Goal: Task Accomplishment & Management: Use online tool/utility

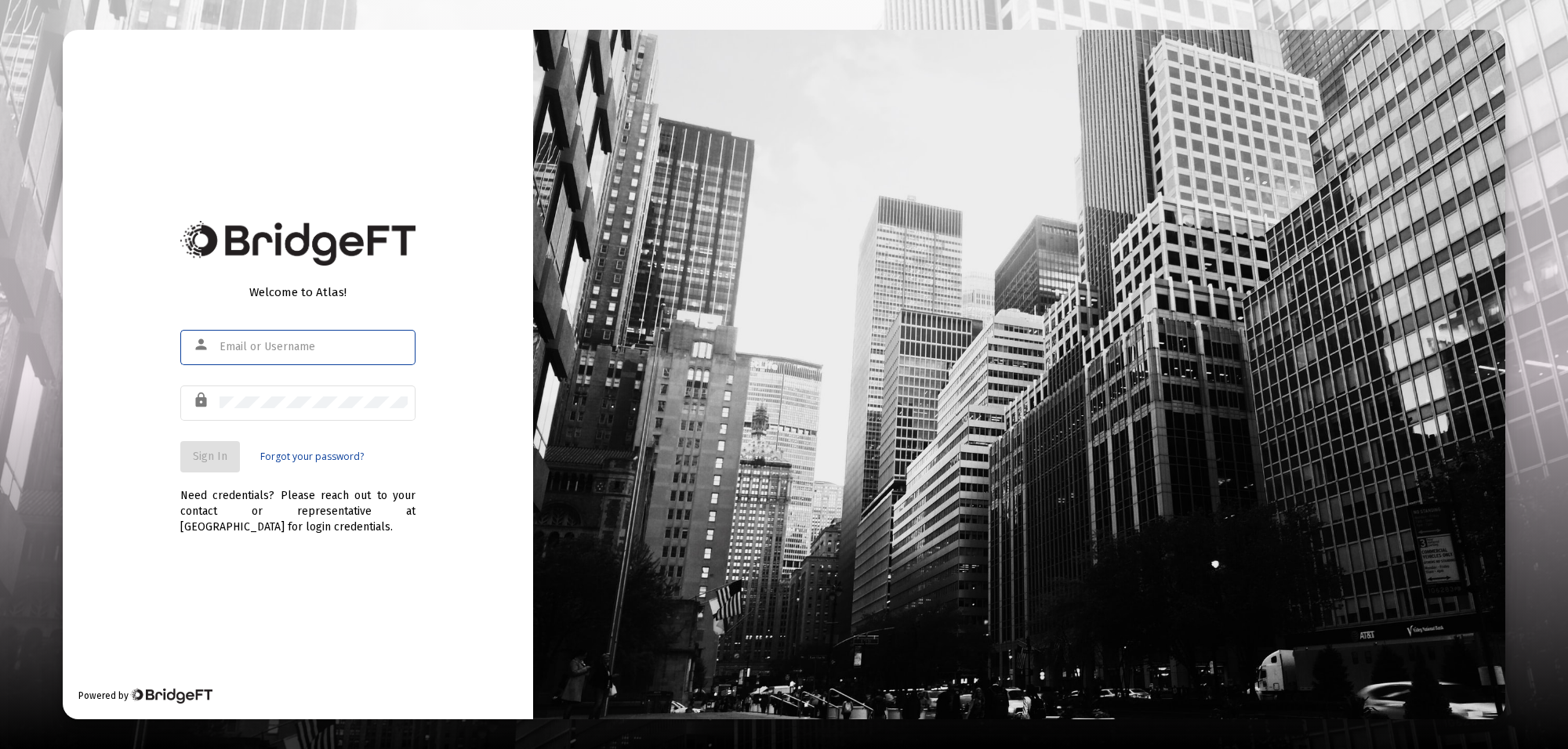
click at [243, 349] on input "text" at bounding box center [314, 347] width 188 height 13
type input "[PERSON_NAME][EMAIL_ADDRESS][PERSON_NAME][DOMAIN_NAME]"
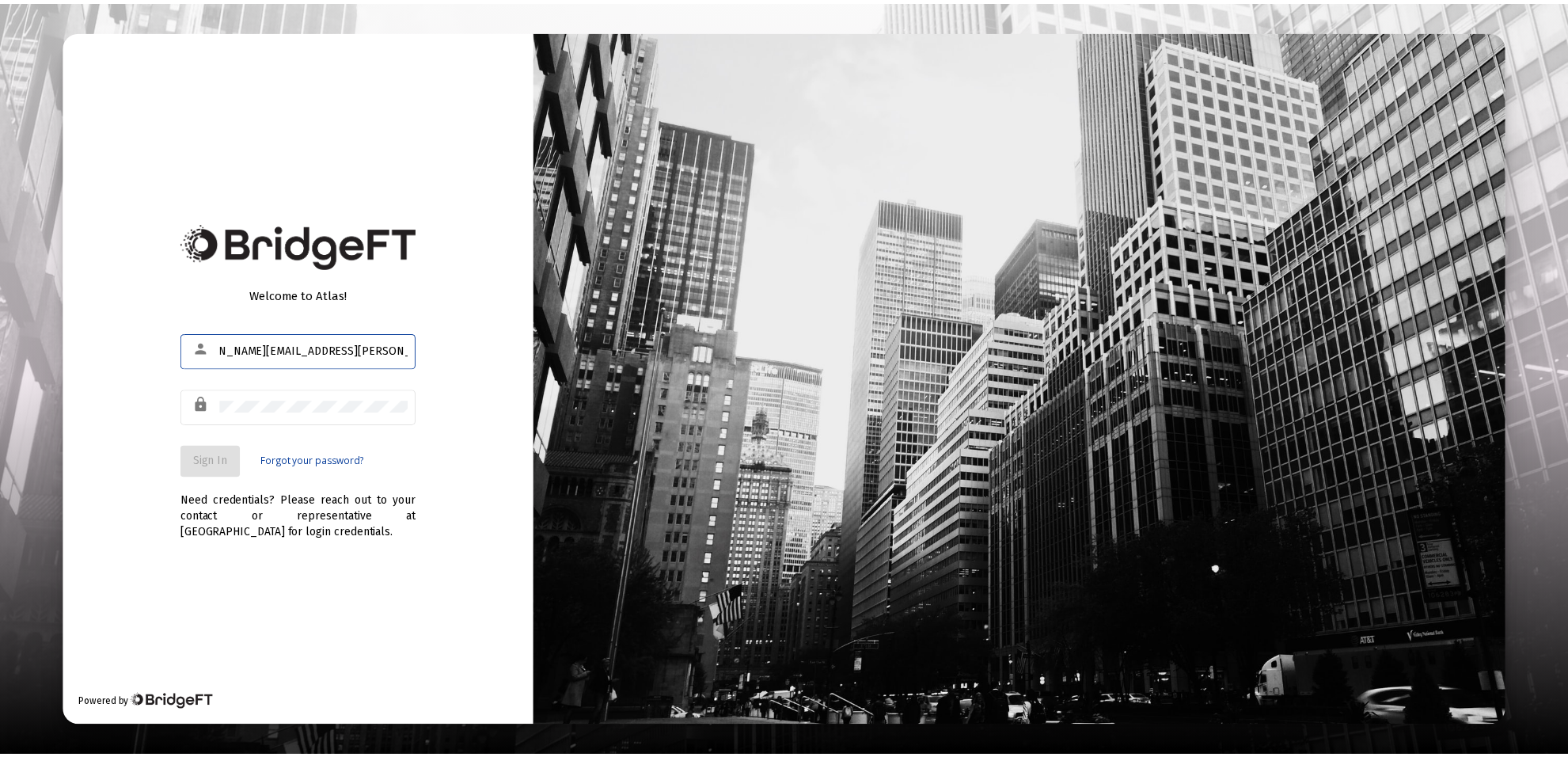
scroll to position [0, 0]
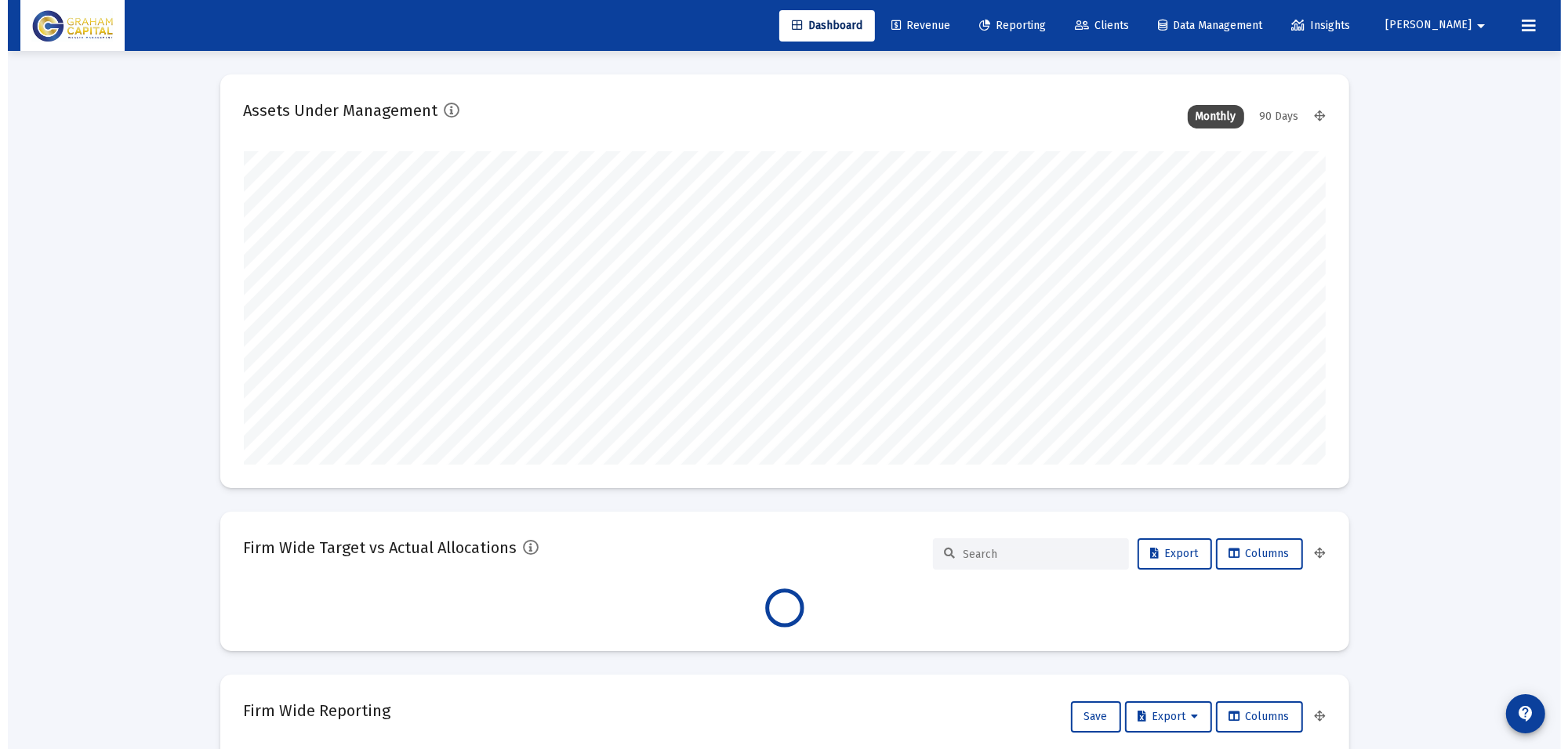
scroll to position [314, 582]
click at [1038, 19] on span "Reporting" at bounding box center [1005, 25] width 67 height 14
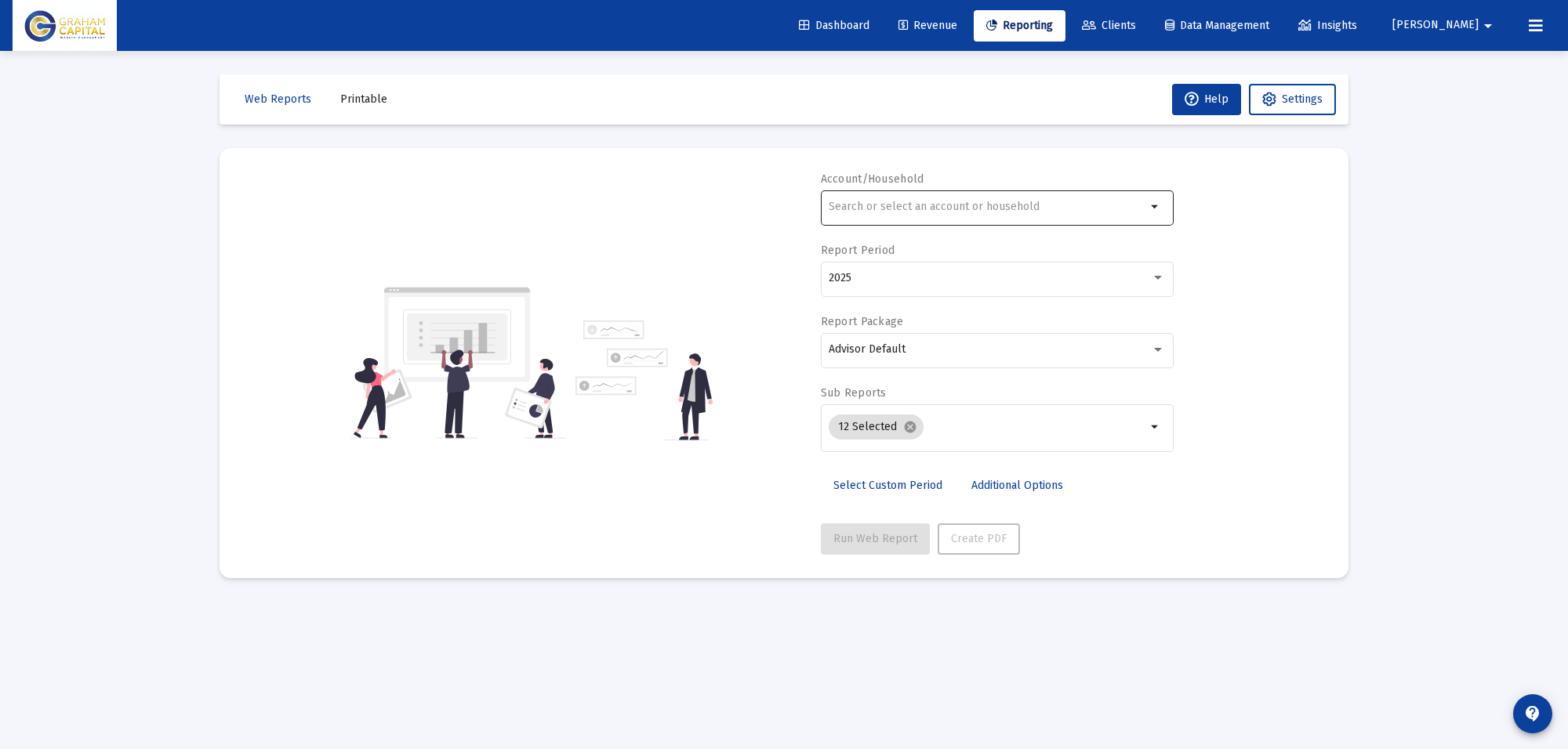
click at [1030, 198] on div at bounding box center [987, 206] width 318 height 38
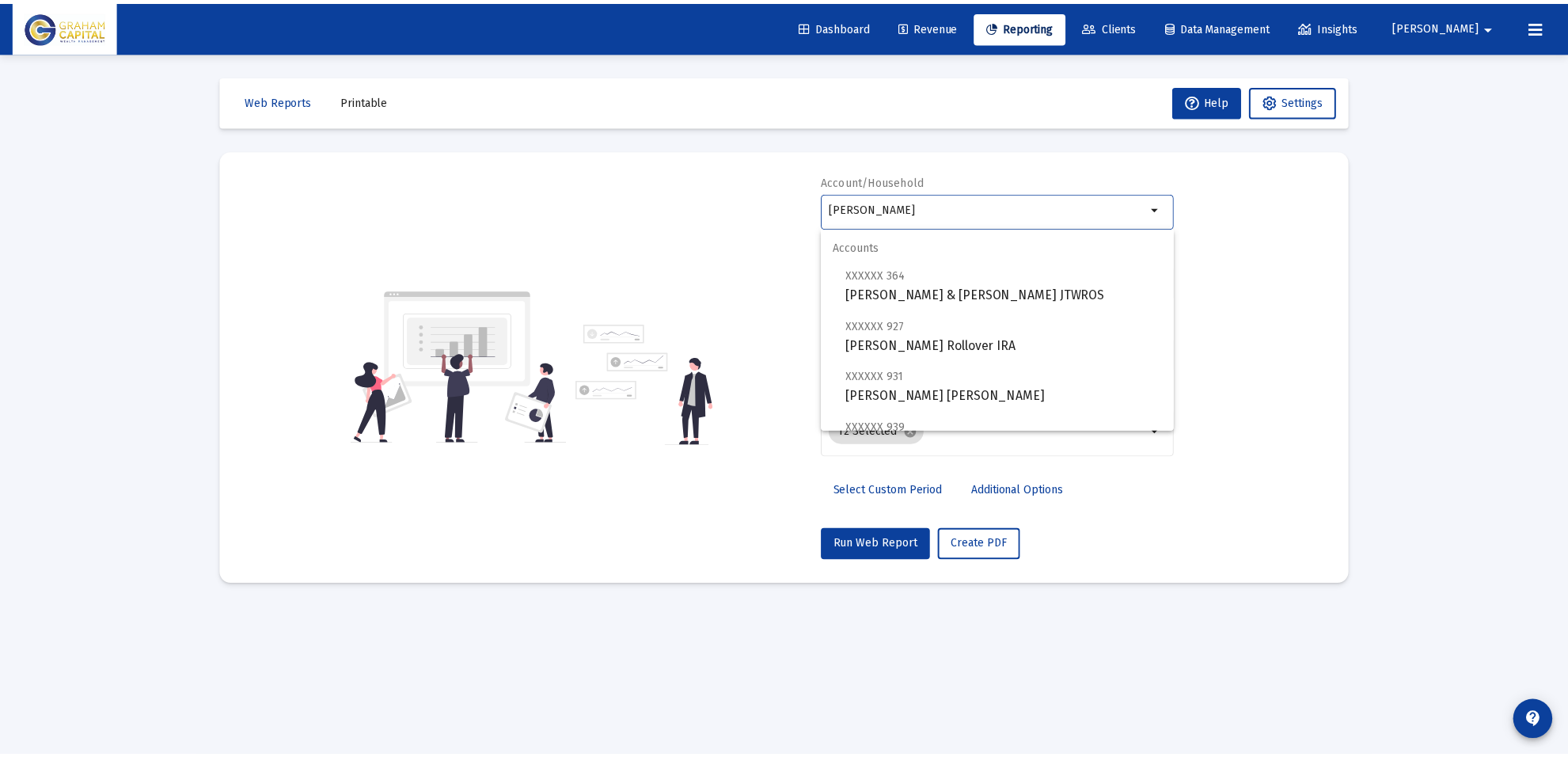
scroll to position [493, 0]
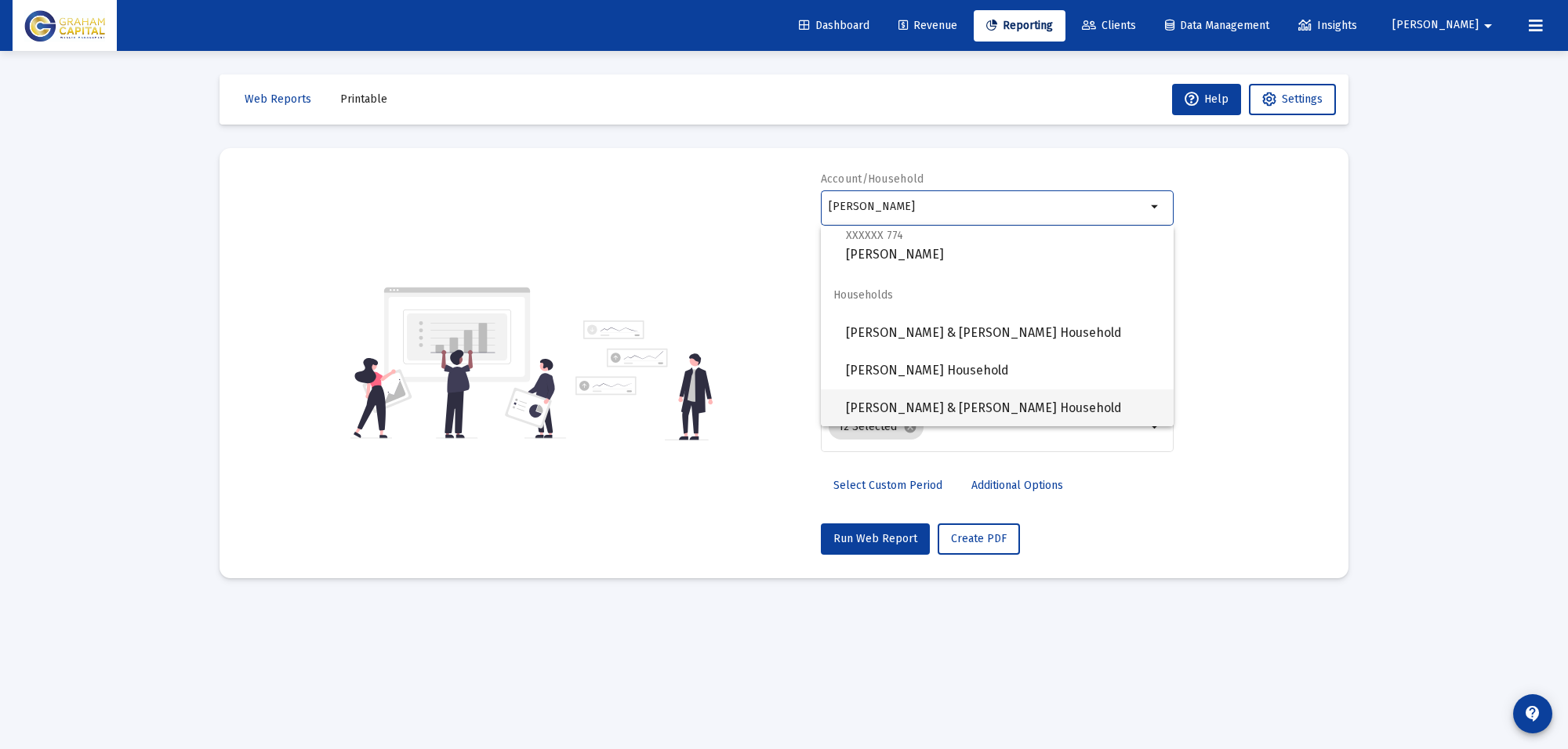
click at [1027, 398] on span "[PERSON_NAME] & [PERSON_NAME] Household" at bounding box center [1003, 408] width 315 height 37
type input "[PERSON_NAME] & [PERSON_NAME] Household"
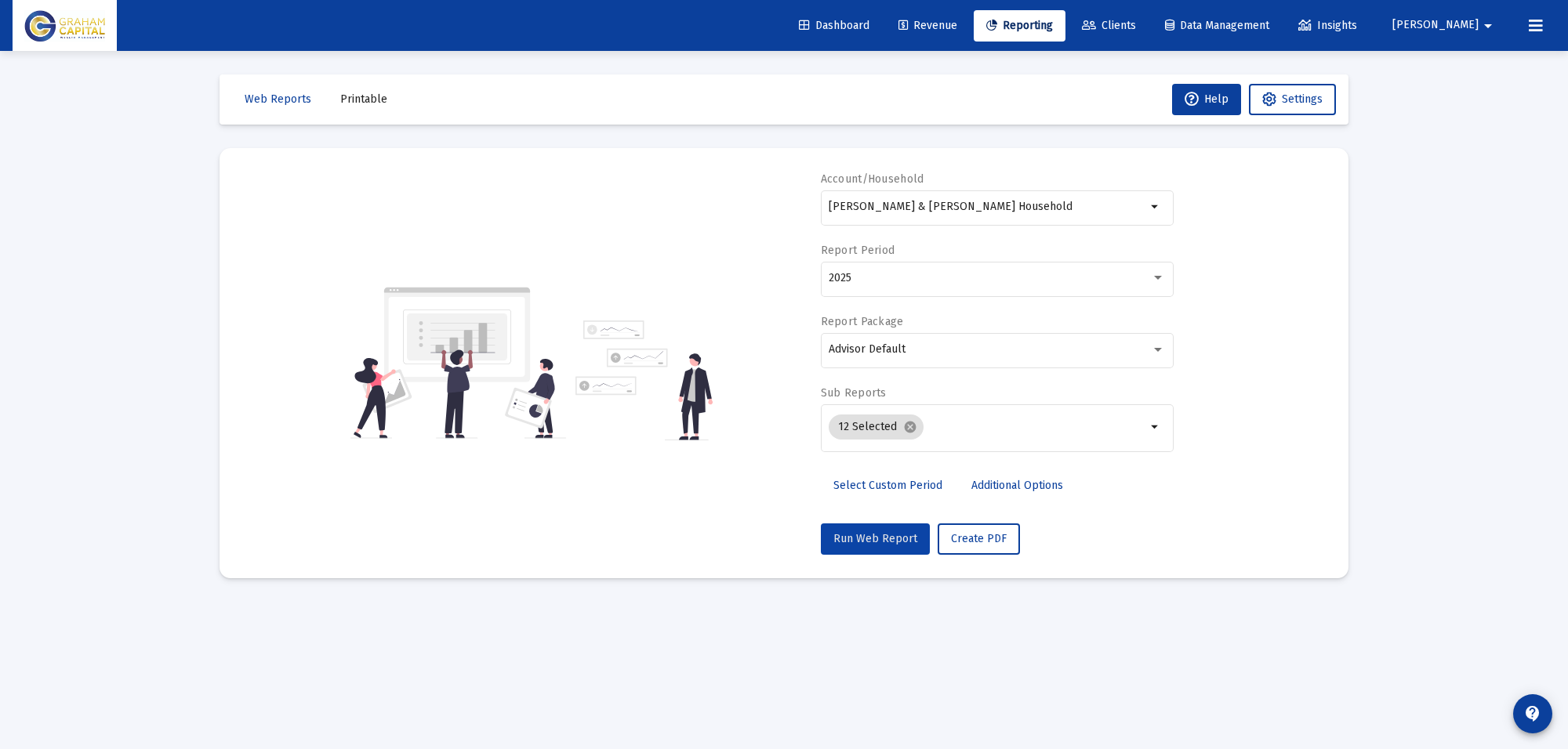
click at [900, 541] on span "Run Web Report" at bounding box center [874, 538] width 84 height 14
select select "View all"
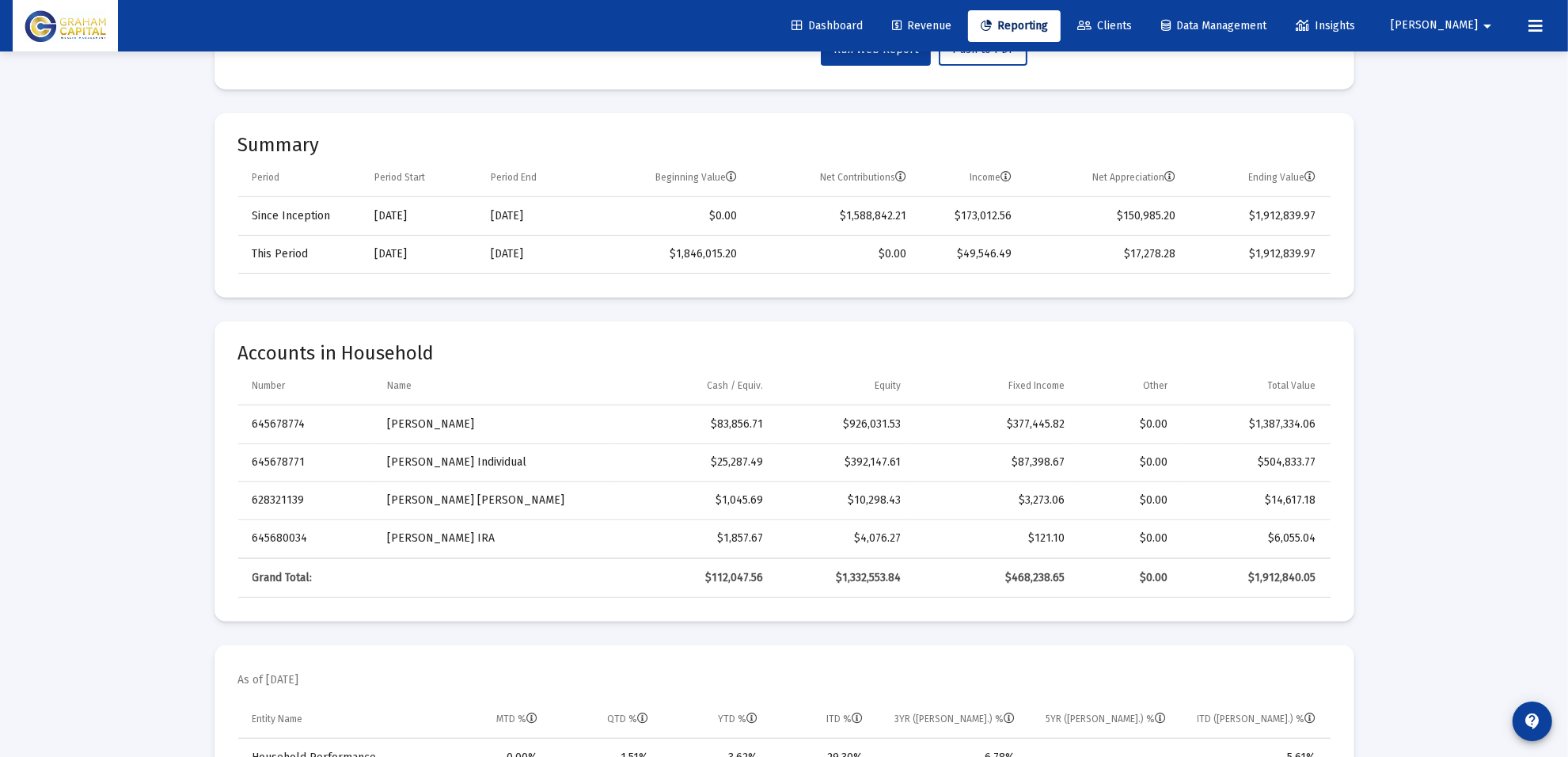
scroll to position [594, 0]
